Goal: Task Accomplishment & Management: Manage account settings

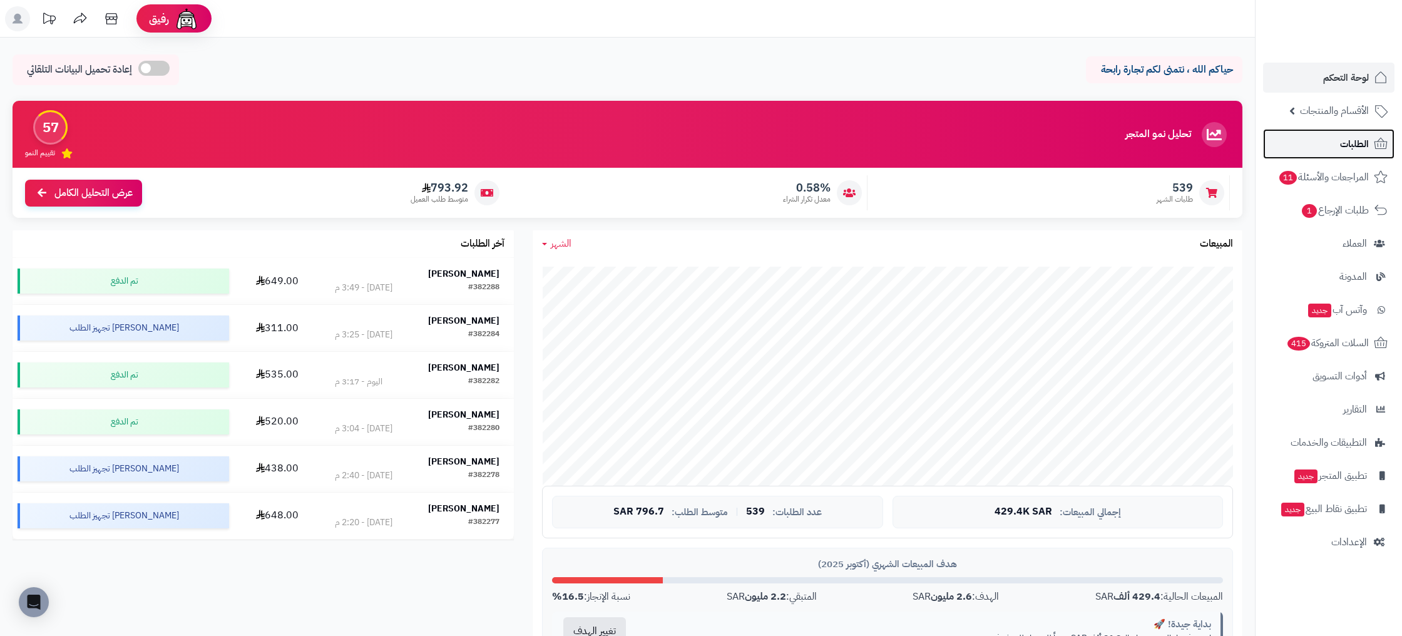
click at [1370, 140] on link "الطلبات" at bounding box center [1328, 144] width 131 height 30
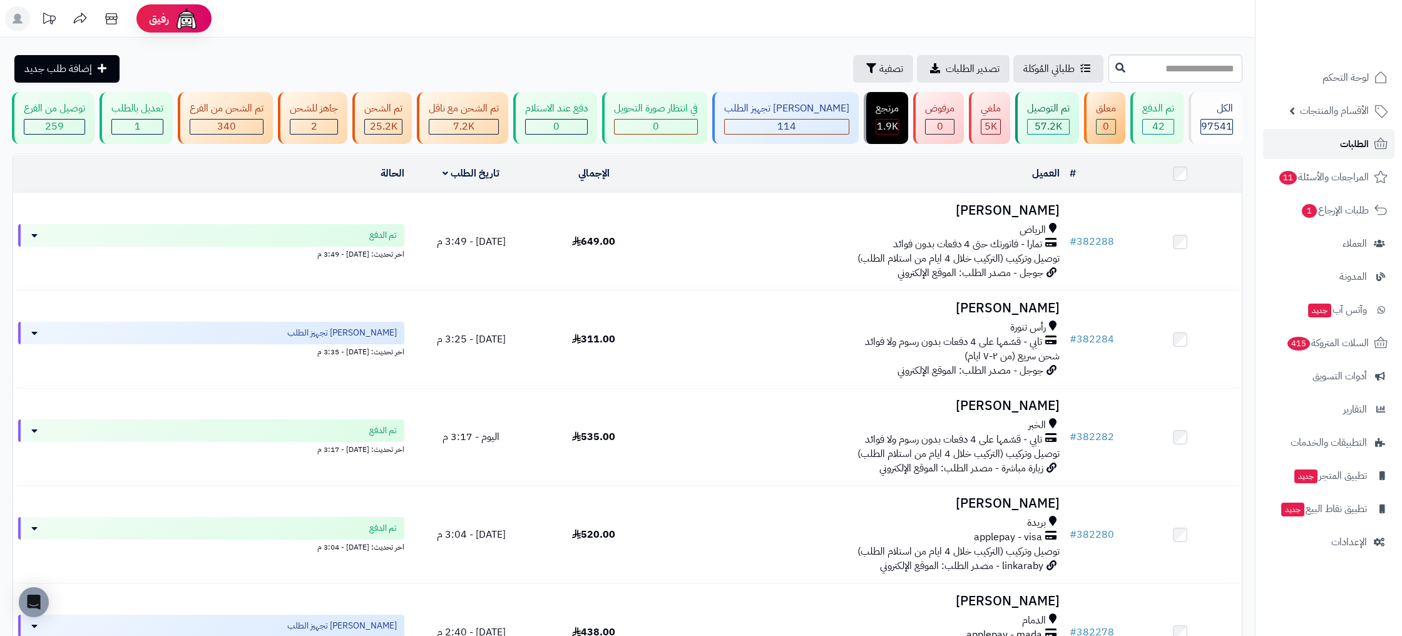
click at [1349, 138] on span "الطلبات" at bounding box center [1354, 144] width 29 height 18
click at [1315, 314] on span "جديد" at bounding box center [1319, 311] width 23 height 14
click at [1340, 347] on span "السلات المتروكة 415" at bounding box center [1326, 343] width 83 height 18
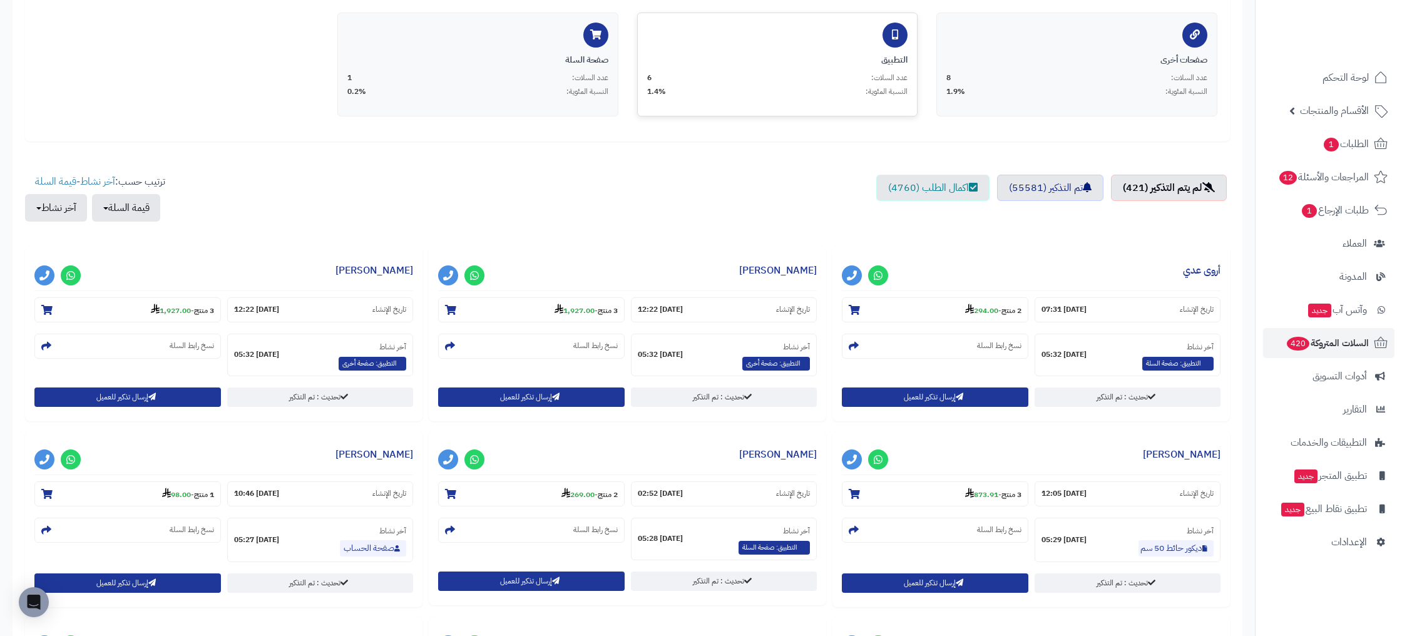
scroll to position [289, 0]
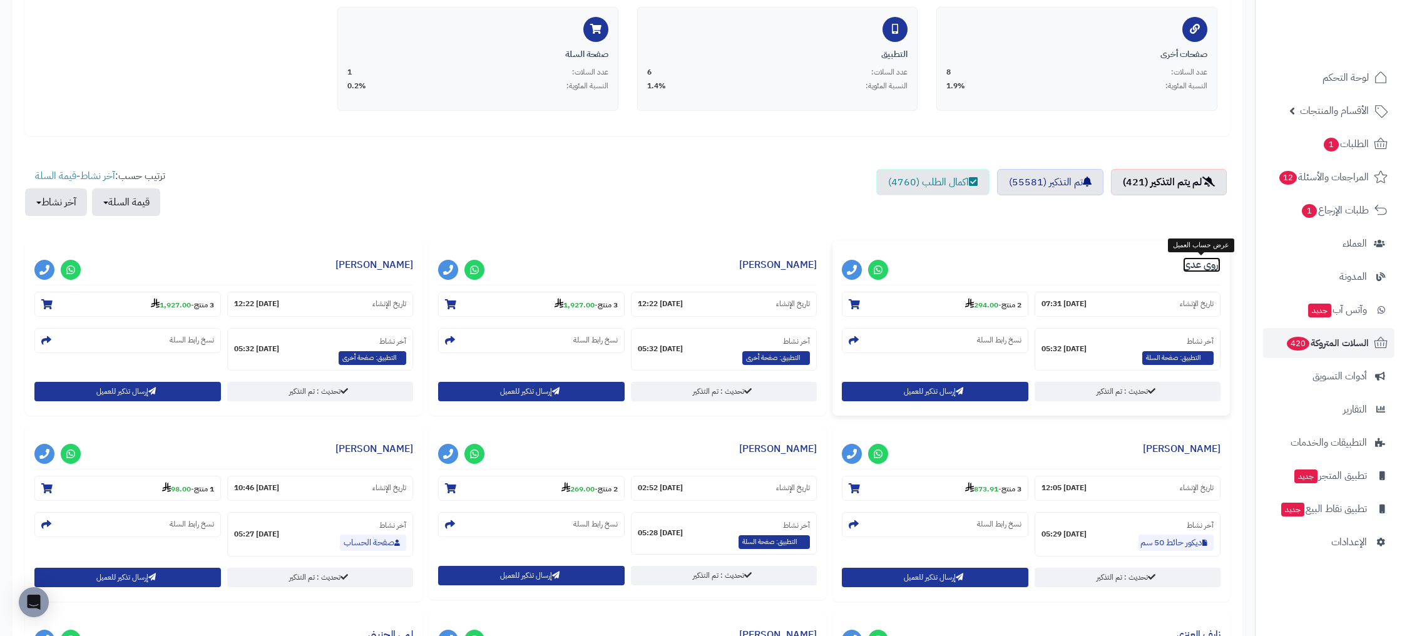
click at [1195, 266] on link "أروى عدي" at bounding box center [1202, 264] width 38 height 15
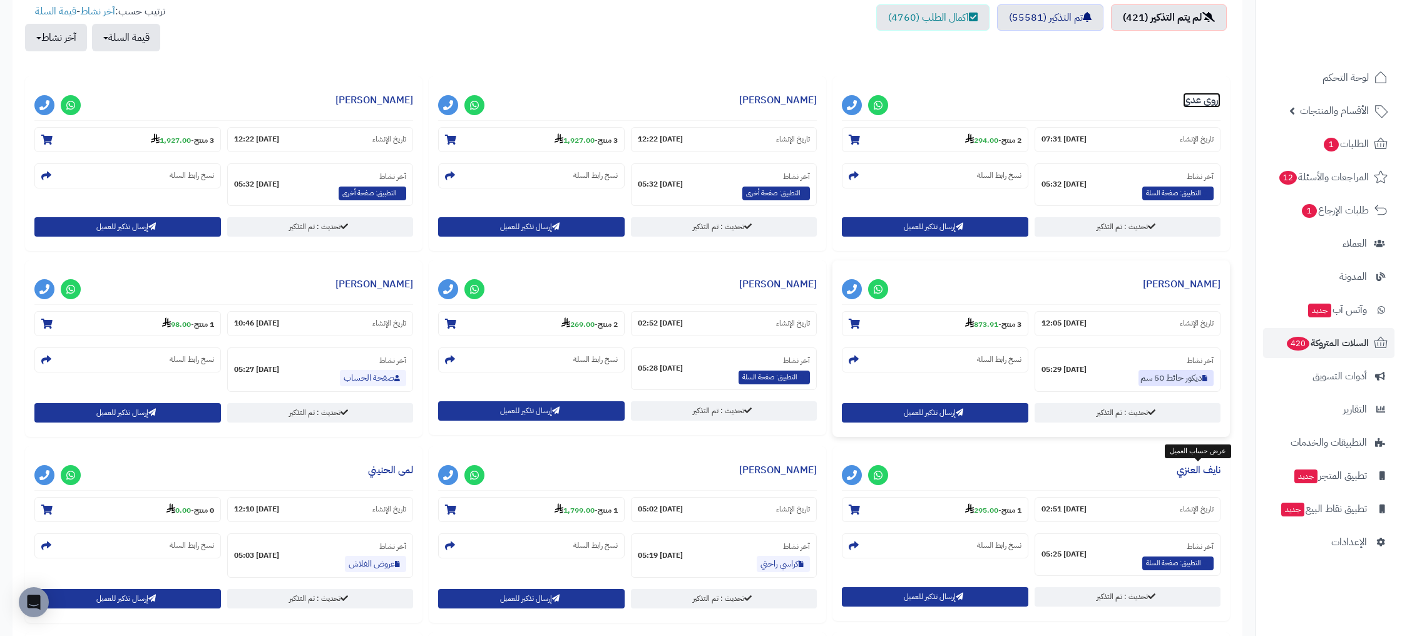
scroll to position [465, 0]
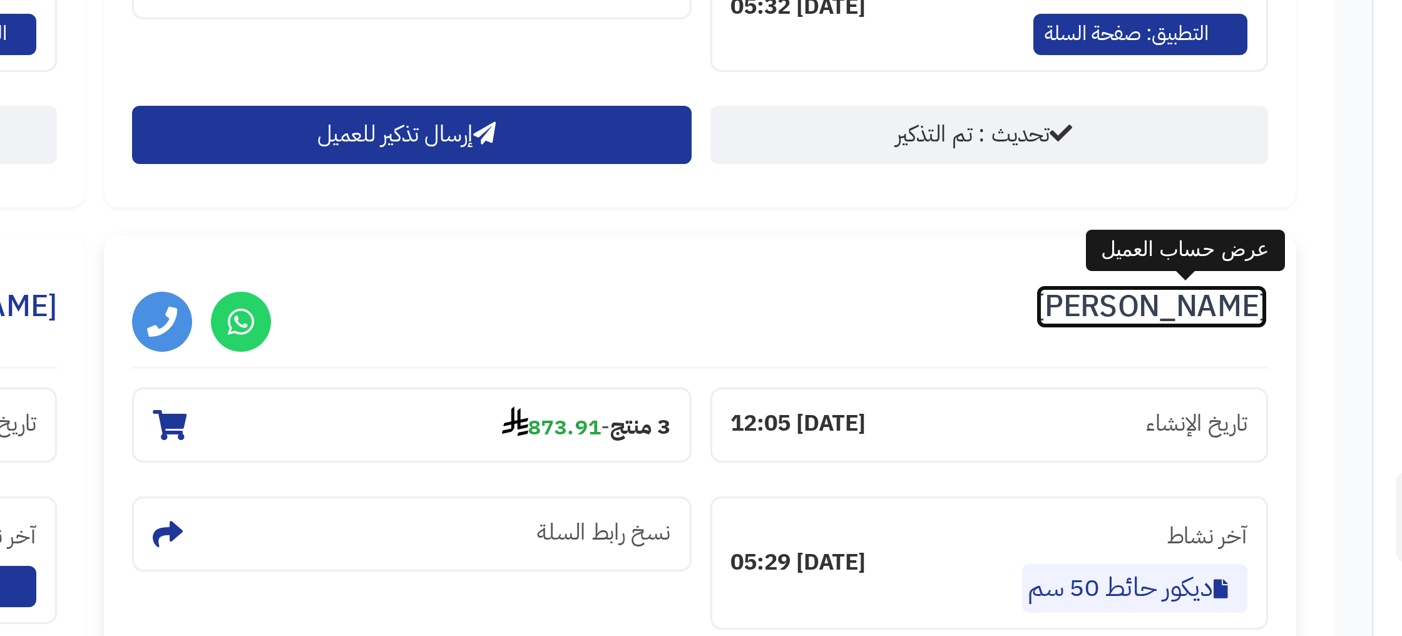
click at [1191, 276] on link "[PERSON_NAME]" at bounding box center [1182, 272] width 78 height 15
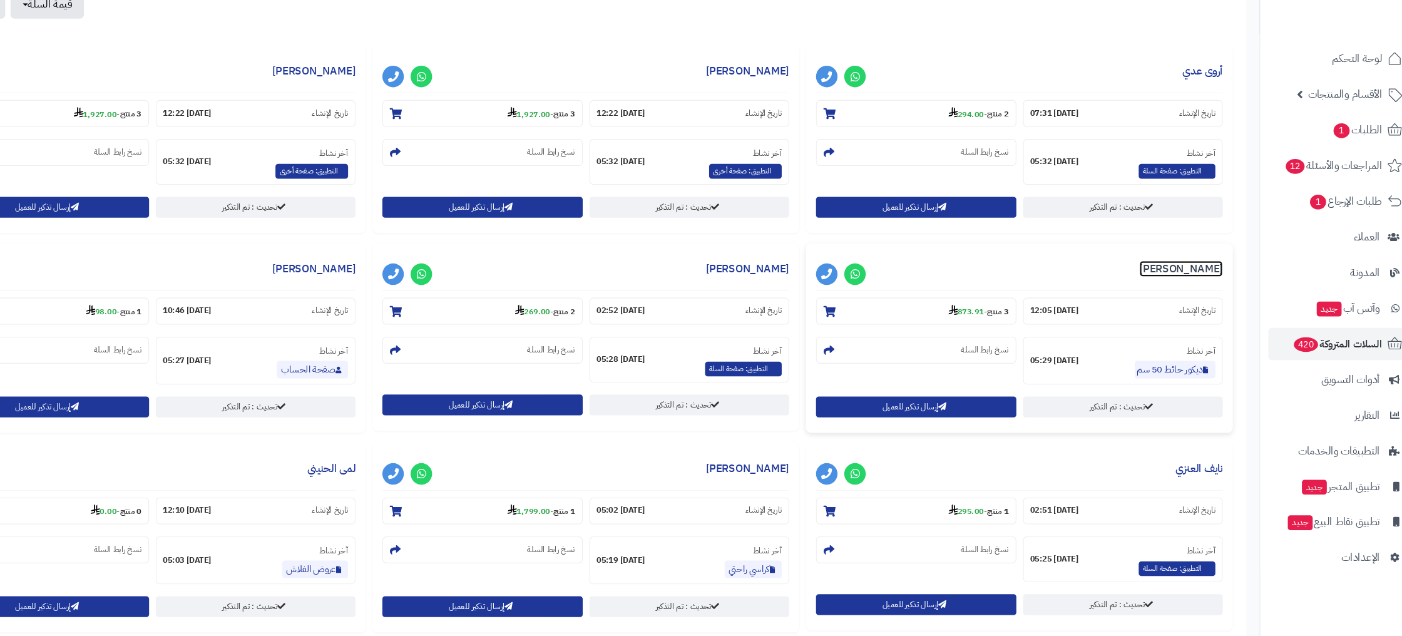
scroll to position [467, 0]
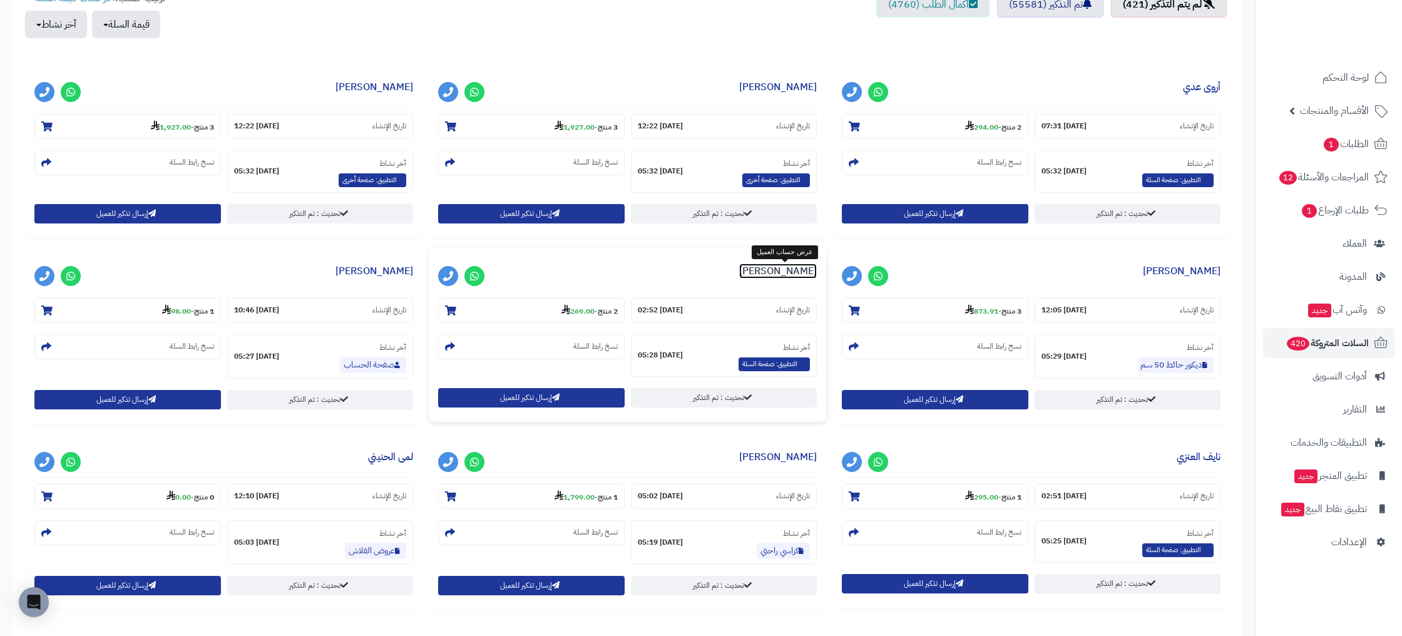
click at [782, 275] on link "مشاعل الرشيدي" at bounding box center [778, 270] width 78 height 15
click at [392, 265] on link "Maha Mutairi" at bounding box center [374, 270] width 78 height 15
click at [1374, 146] on icon at bounding box center [1380, 143] width 13 height 11
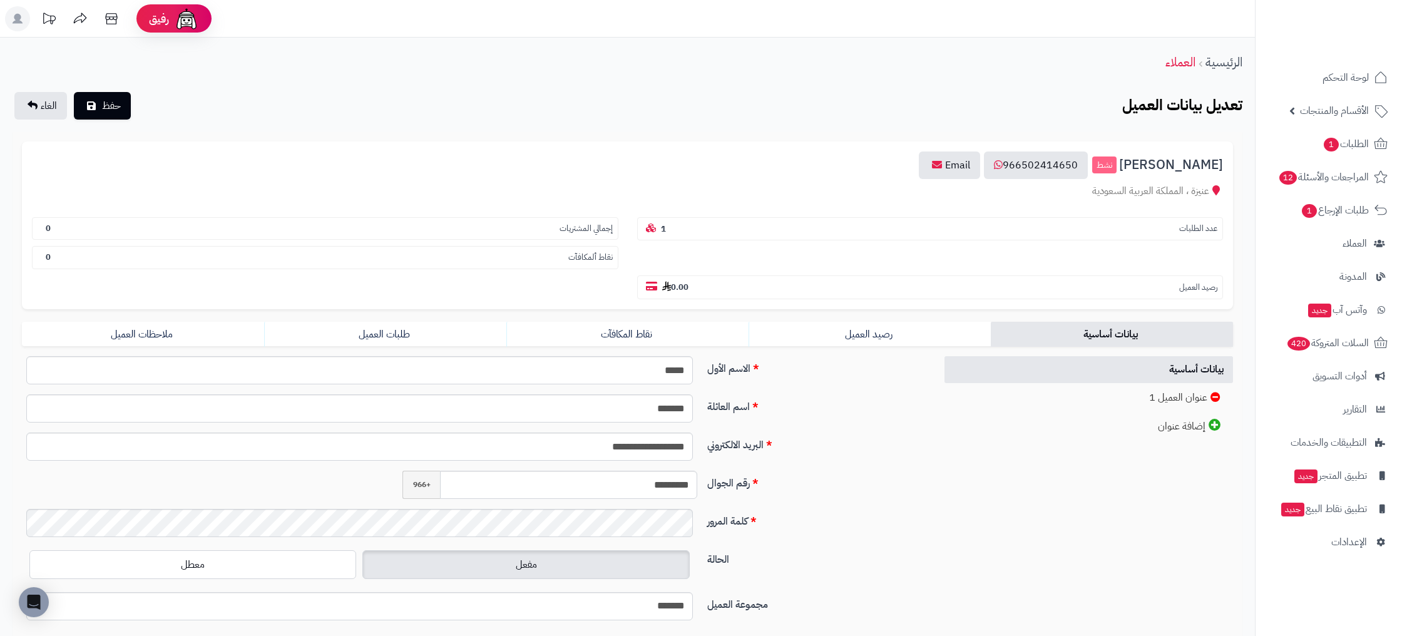
click at [733, 218] on section "عدد الطلبات 1" at bounding box center [930, 229] width 586 height 24
click at [735, 232] on section "عدد الطلبات 1" at bounding box center [930, 229] width 586 height 24
click at [409, 344] on link "طلبات العميل" at bounding box center [385, 334] width 242 height 25
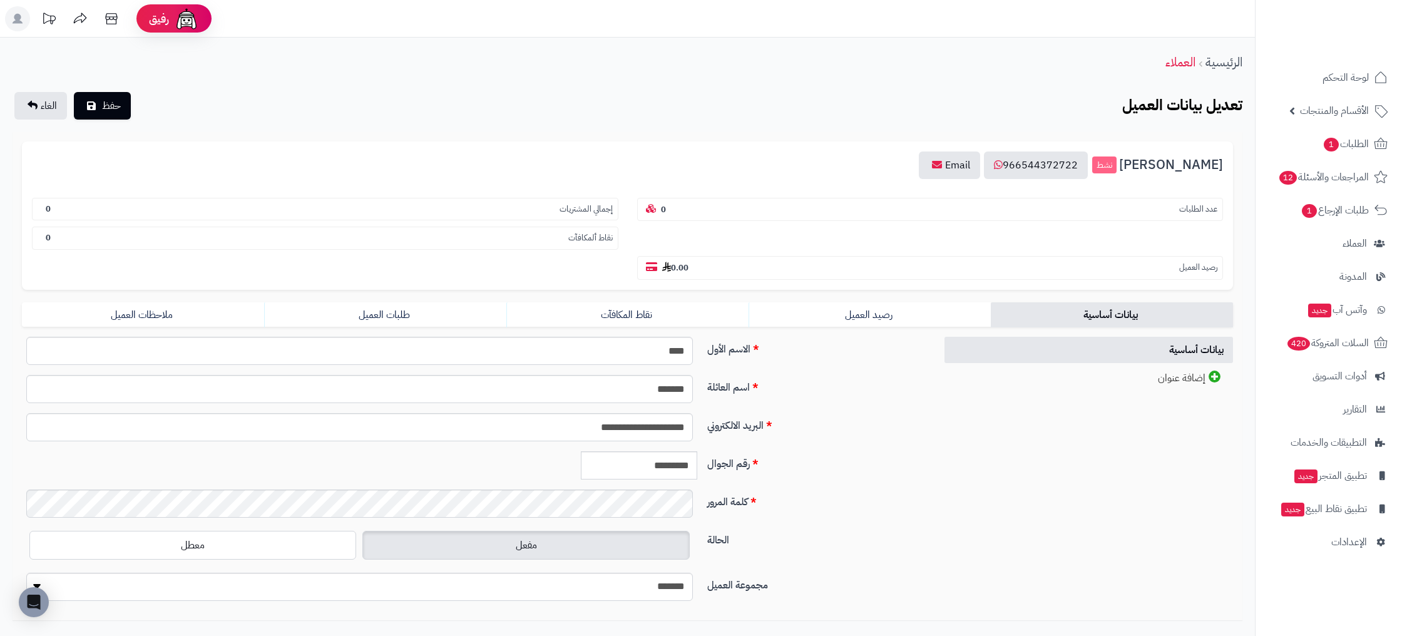
click at [388, 301] on form "**********" at bounding box center [627, 375] width 1211 height 469
click at [409, 317] on link "طلبات العميل" at bounding box center [385, 314] width 242 height 25
